Goal: Find specific page/section: Find specific page/section

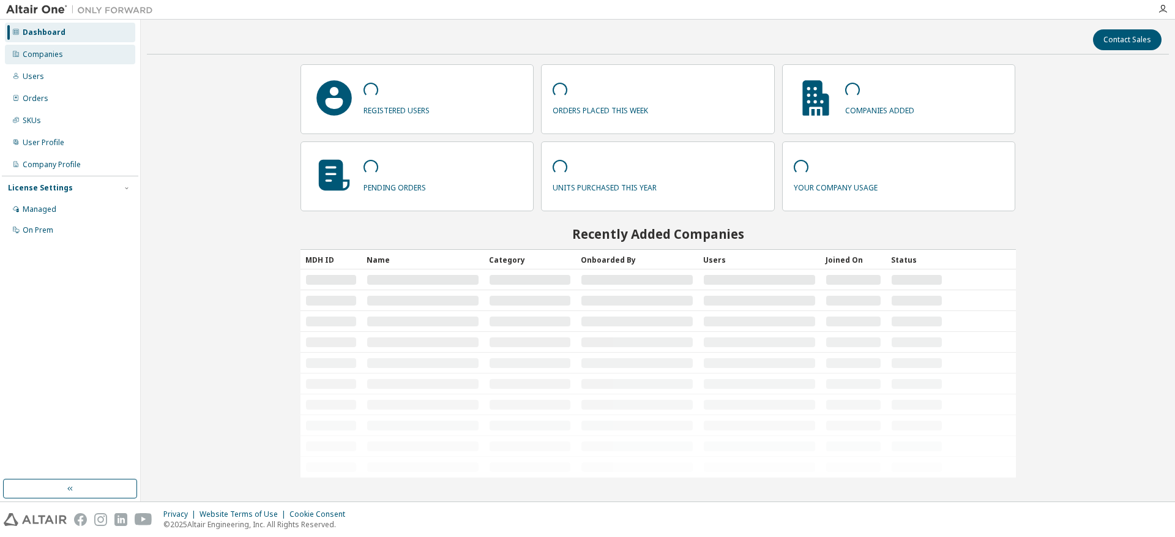
click at [78, 58] on div "Companies" at bounding box center [70, 55] width 130 height 20
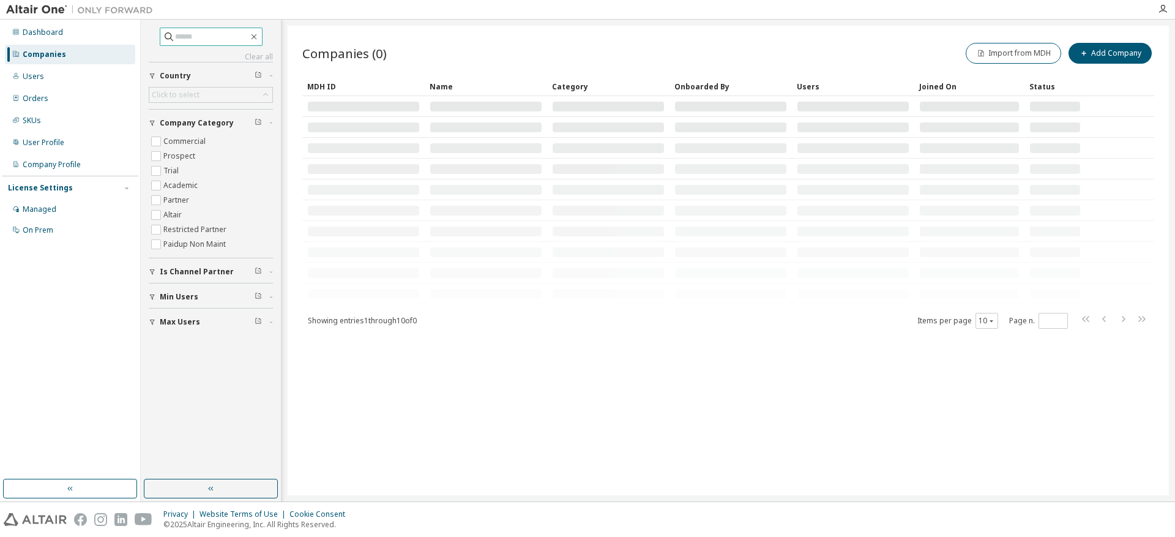
click at [192, 33] on input "text" at bounding box center [211, 37] width 73 height 12
type input "*******"
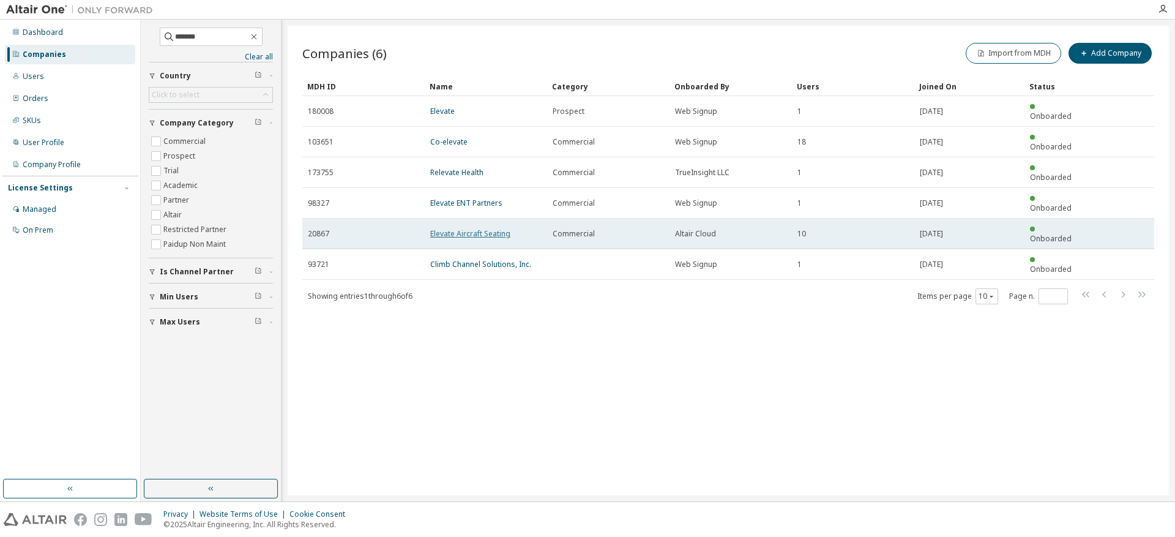
click at [458, 228] on link "Elevate Aircraft Seating" at bounding box center [470, 233] width 80 height 10
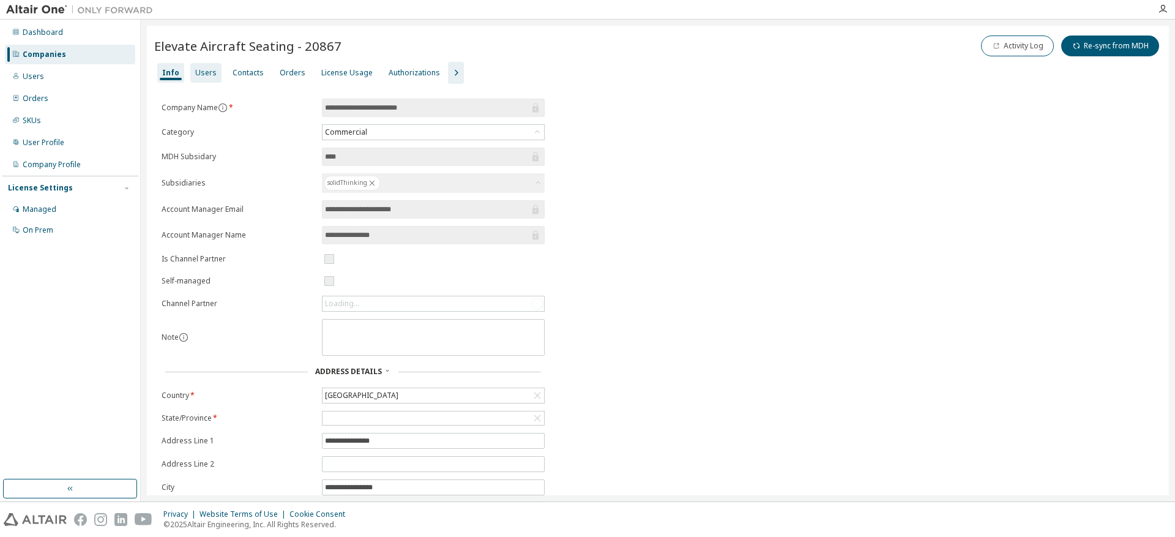
click at [196, 71] on div "Users" at bounding box center [205, 73] width 21 height 10
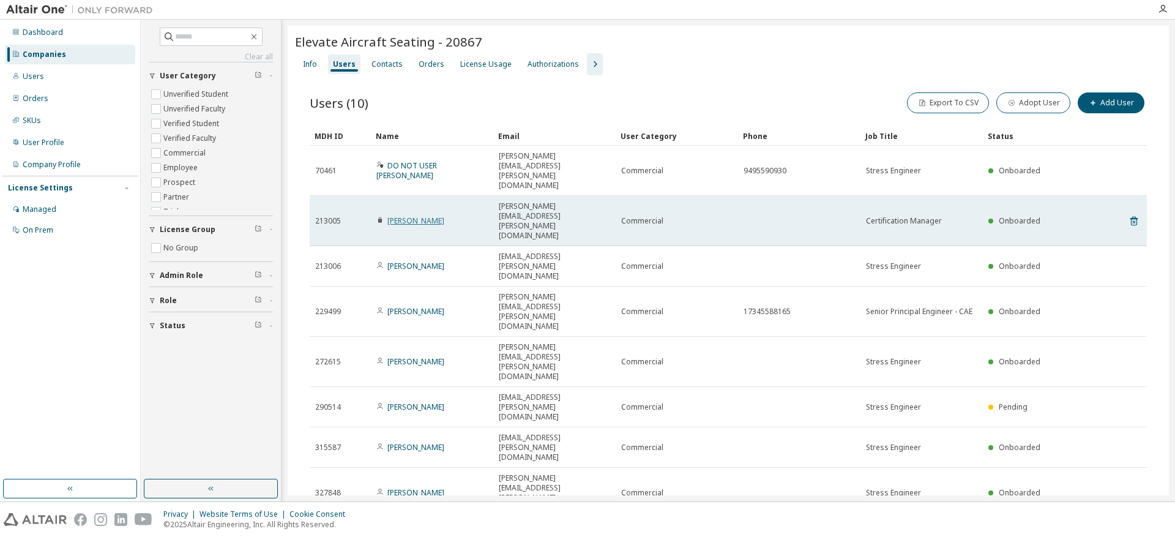
click at [404, 215] on link "[PERSON_NAME]" at bounding box center [415, 220] width 57 height 10
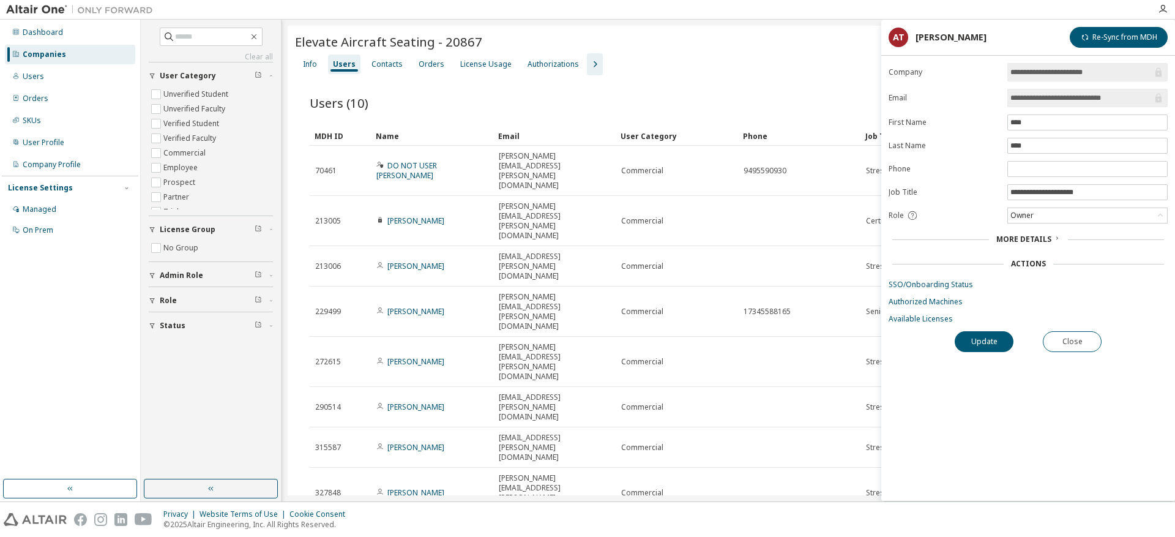
click at [778, 109] on div "Export To CSV Adopt User Add User" at bounding box center [937, 103] width 419 height 26
